Goal: Navigation & Orientation: Find specific page/section

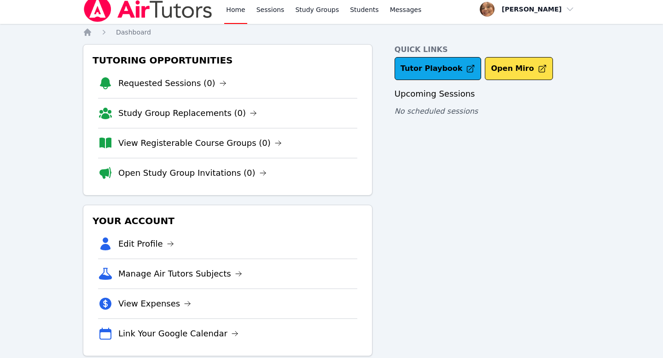
scroll to position [1, 0]
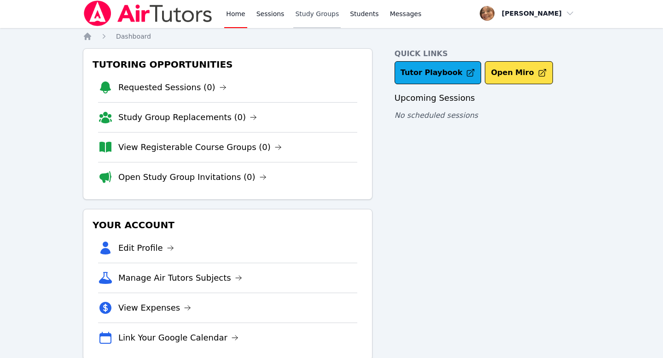
click at [323, 16] on link "Study Groups" at bounding box center [316, 13] width 47 height 29
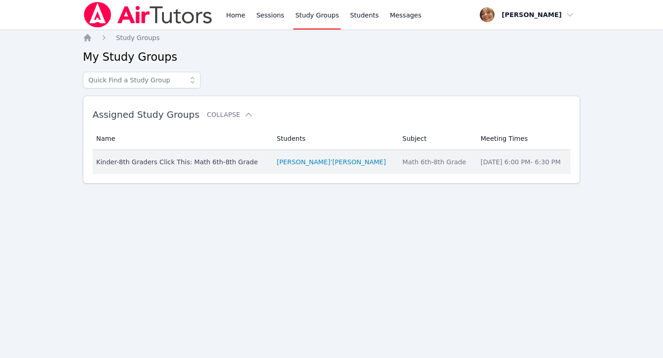
click at [242, 162] on div "Kinder-8th Graders Click This: Math 6th-8th Grade" at bounding box center [180, 161] width 169 height 9
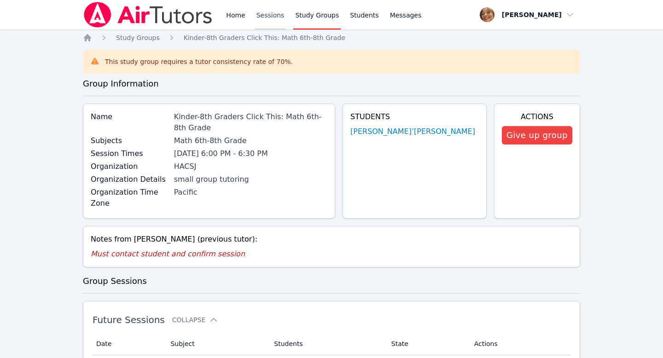
click at [267, 14] on link "Sessions" at bounding box center [271, 14] width 32 height 29
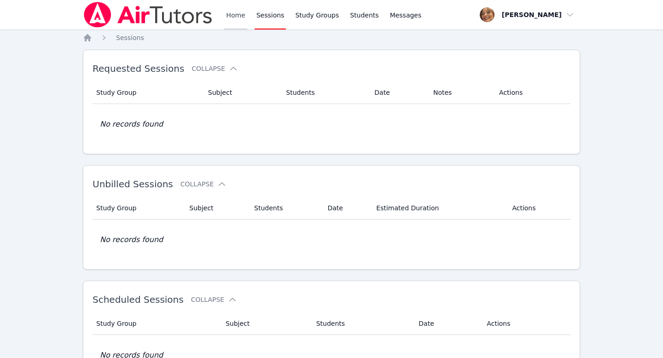
click at [235, 14] on link "Home" at bounding box center [235, 14] width 23 height 29
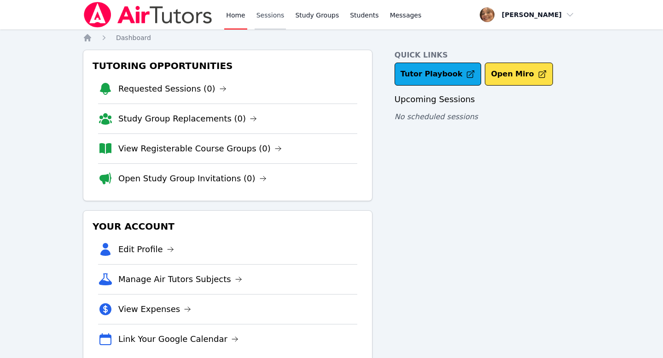
click at [271, 15] on link "Sessions" at bounding box center [271, 14] width 32 height 29
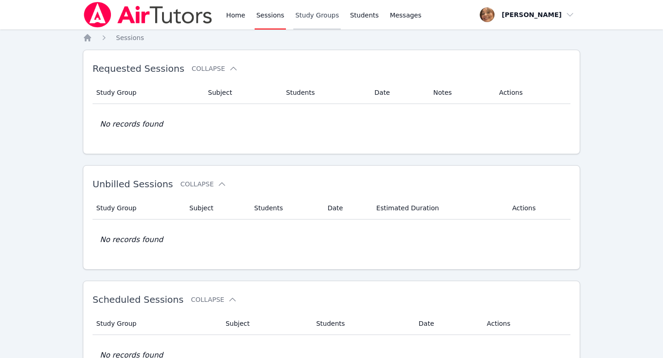
click at [324, 13] on link "Study Groups" at bounding box center [316, 14] width 47 height 29
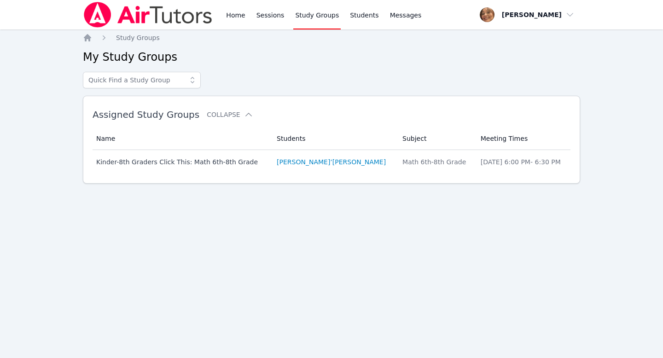
click at [254, 67] on div "Home Study Groups My Study Groups Assigned Study Groups Collapse Name Students …" at bounding box center [331, 123] width 497 height 180
click at [235, 13] on link "Home" at bounding box center [235, 14] width 23 height 29
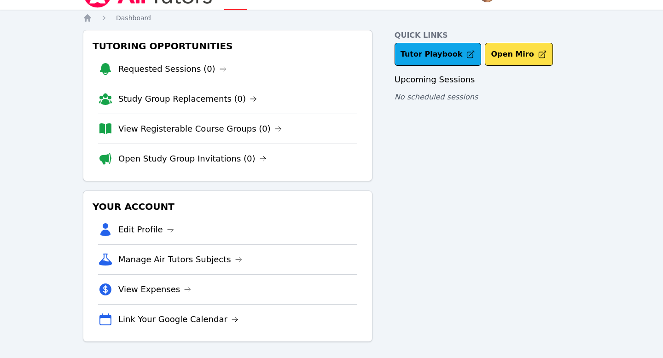
scroll to position [22, 0]
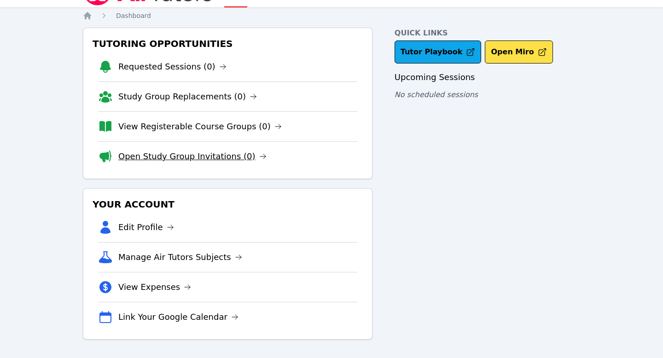
click at [218, 157] on link "Open Study Group Invitations (0)" at bounding box center [192, 156] width 148 height 13
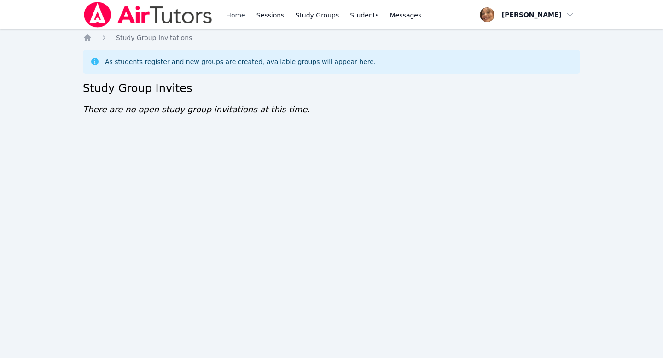
click at [235, 16] on link "Home" at bounding box center [235, 14] width 23 height 29
